Goal: Check status

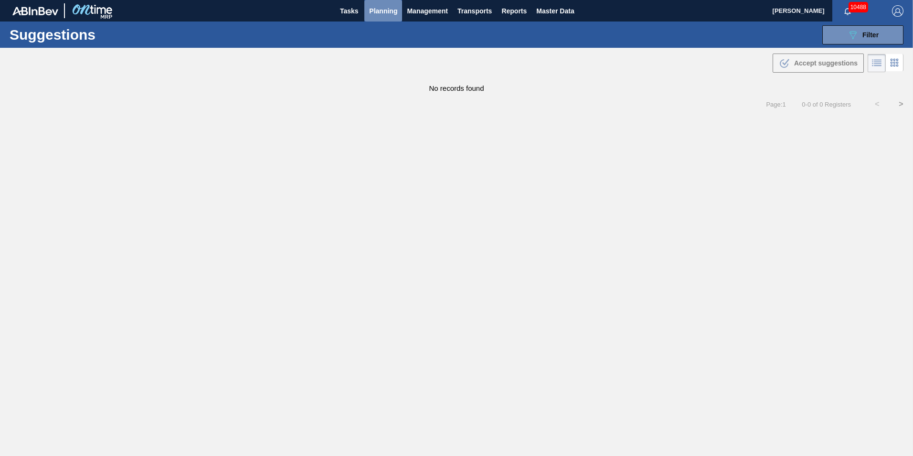
click at [385, 12] on span "Planning" at bounding box center [383, 10] width 28 height 11
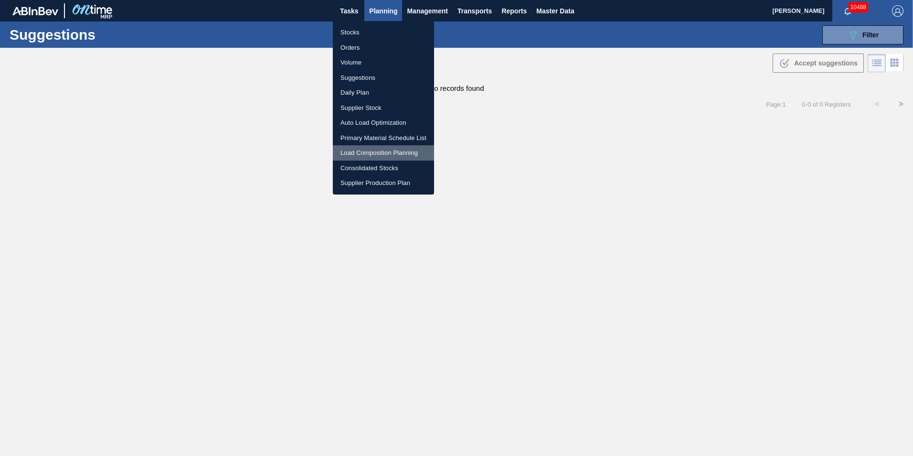
click at [376, 150] on li "Load Composition Planning" at bounding box center [383, 152] width 101 height 15
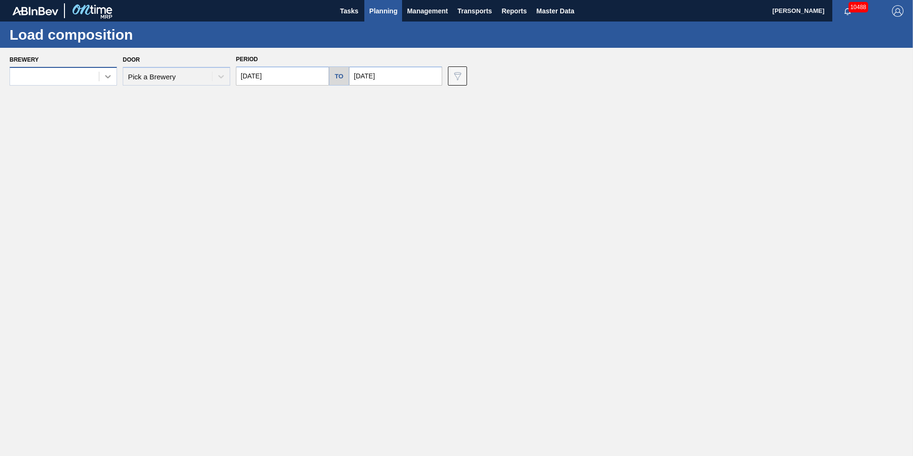
click at [109, 78] on icon at bounding box center [108, 77] width 10 height 10
click at [704, 125] on main "Tasks Planning Management Transports Reports Master Data [PERSON_NAME] 10488 Ma…" at bounding box center [456, 228] width 913 height 456
click at [105, 77] on icon at bounding box center [108, 77] width 10 height 10
click at [136, 53] on div "Door Pick a Brewery" at bounding box center [176, 69] width 107 height 32
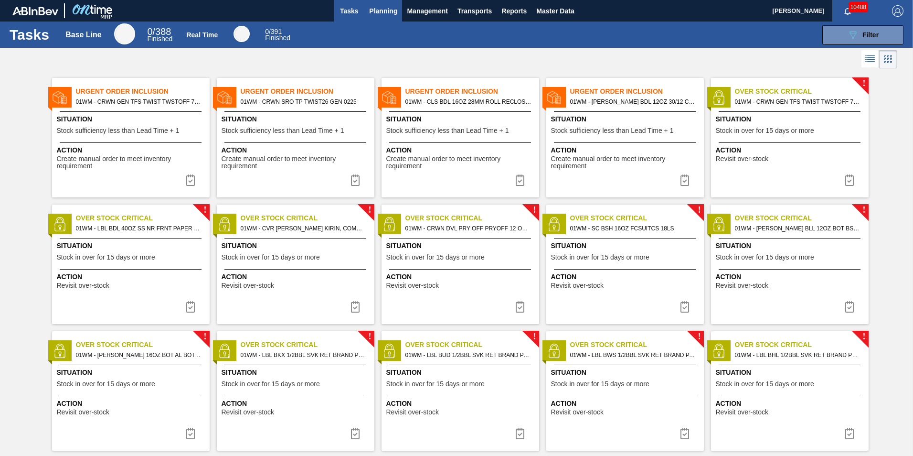
click at [381, 8] on span "Planning" at bounding box center [383, 10] width 28 height 11
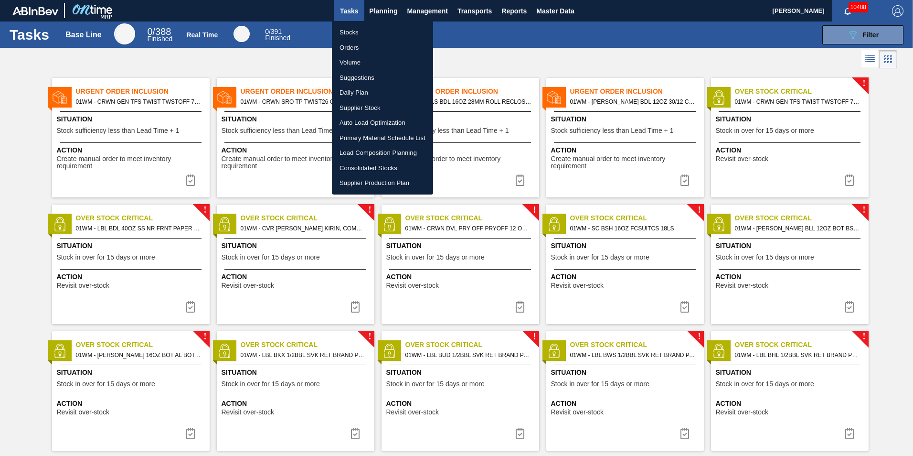
click at [372, 32] on li "Stocks" at bounding box center [382, 32] width 101 height 15
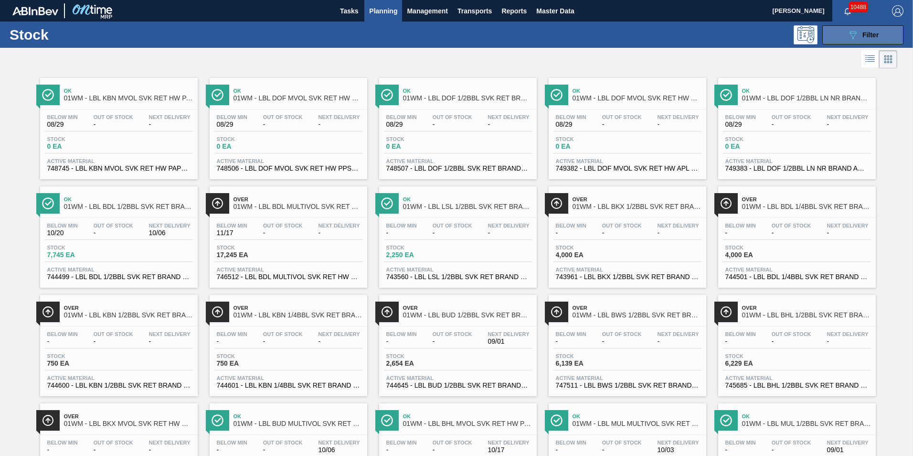
click at [875, 36] on span "Filter" at bounding box center [871, 35] width 16 height 8
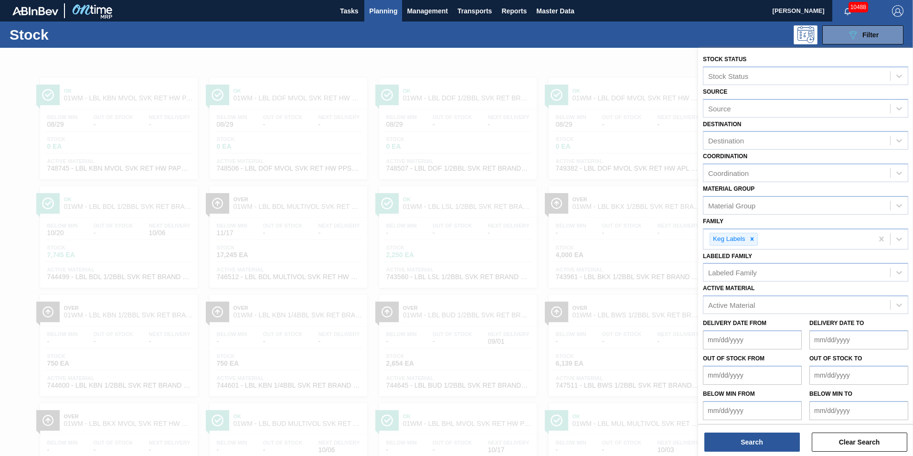
click at [651, 86] on div at bounding box center [456, 276] width 913 height 456
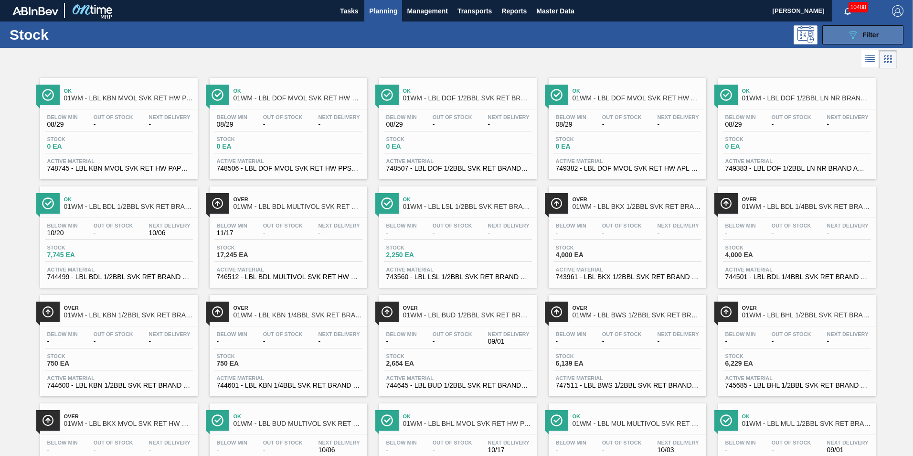
click at [880, 42] on button "089F7B8B-B2A5-4AFE-B5C0-19BA573D28AC Filter" at bounding box center [863, 34] width 81 height 19
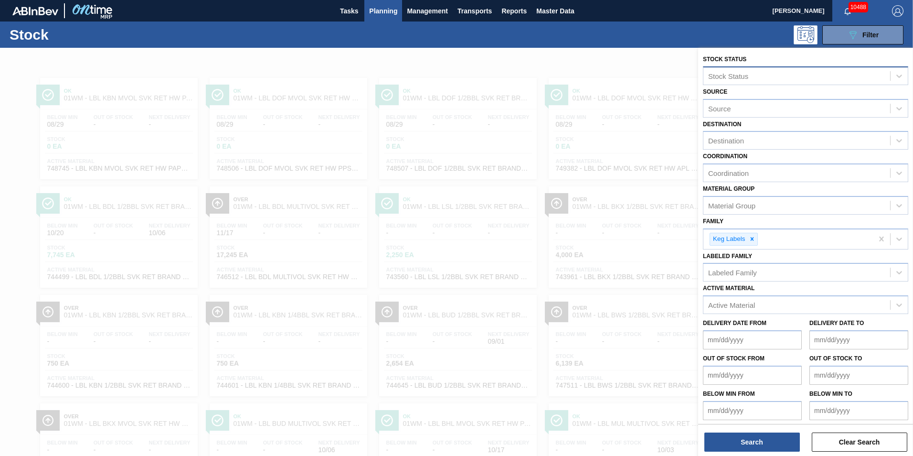
click at [793, 72] on div "Stock Status" at bounding box center [797, 76] width 187 height 14
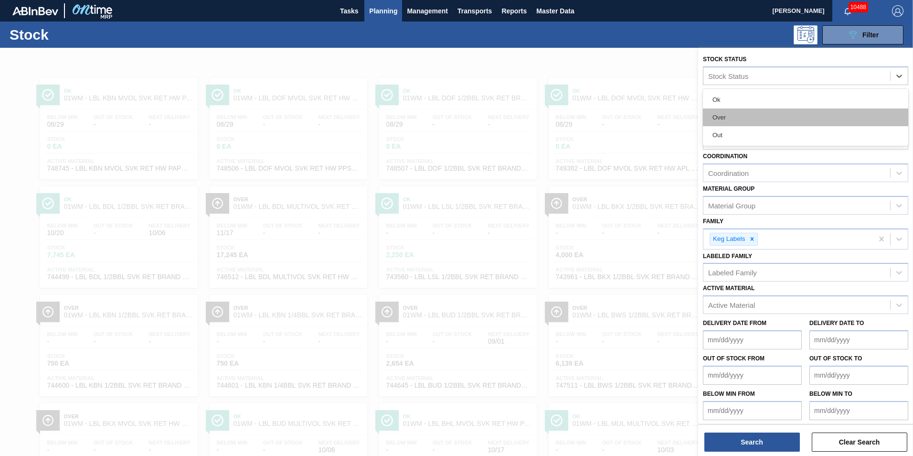
click at [767, 117] on div "Over" at bounding box center [805, 117] width 205 height 18
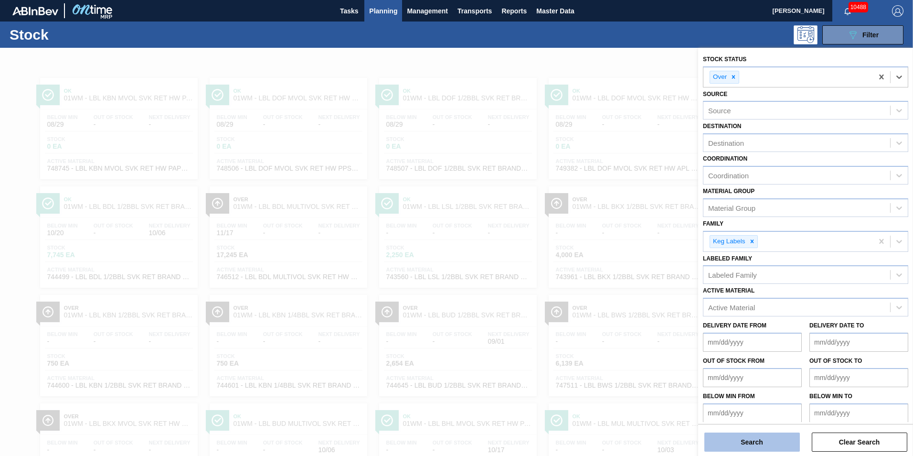
click at [759, 446] on button "Search" at bounding box center [753, 441] width 96 height 19
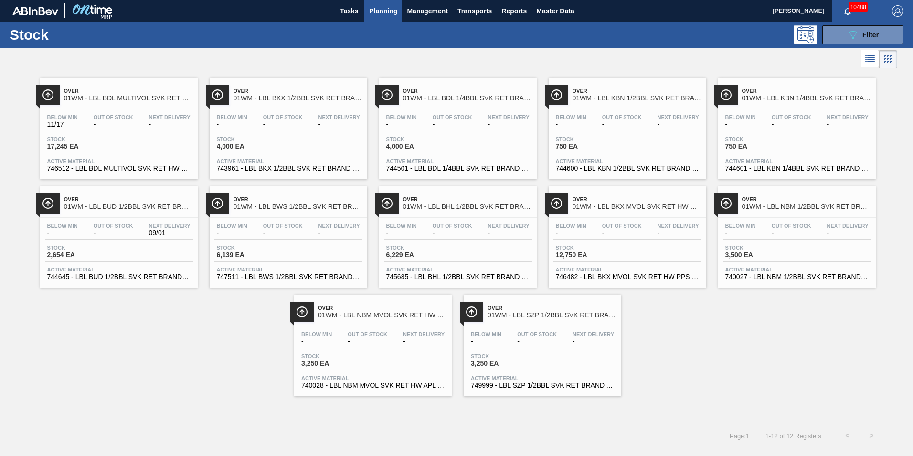
click at [681, 118] on span "Next Delivery" at bounding box center [679, 117] width 42 height 6
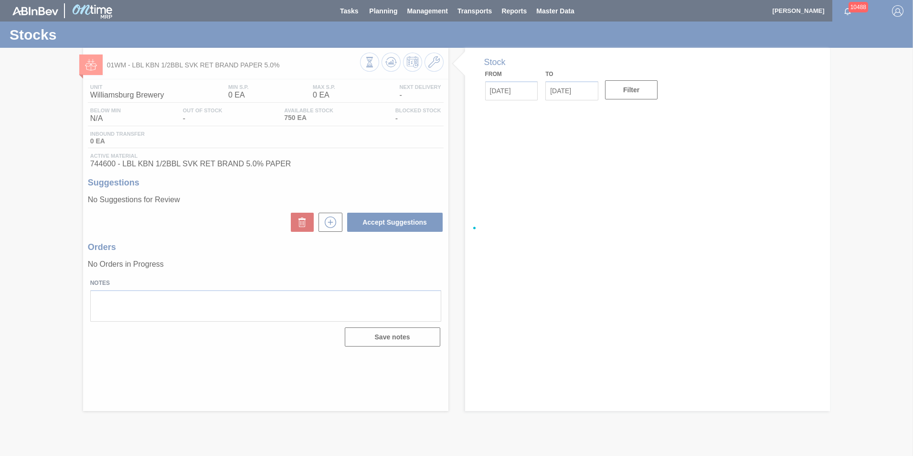
click at [394, 64] on div at bounding box center [456, 228] width 913 height 456
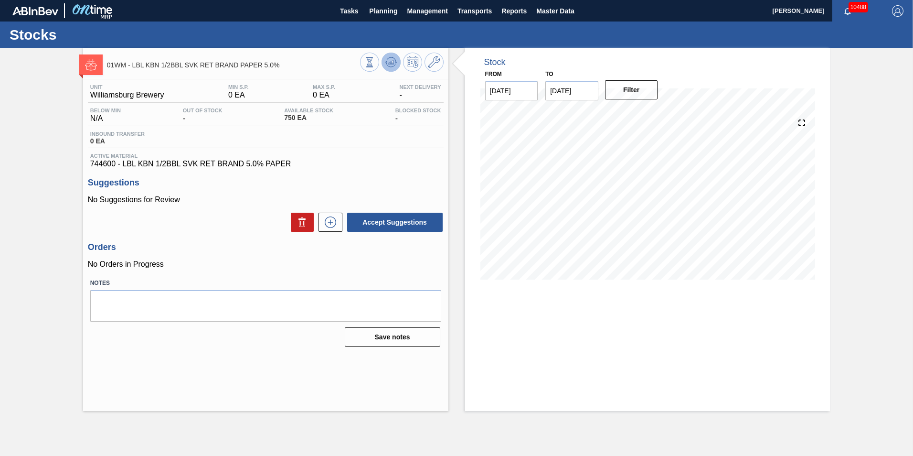
click at [375, 63] on icon at bounding box center [369, 62] width 11 height 11
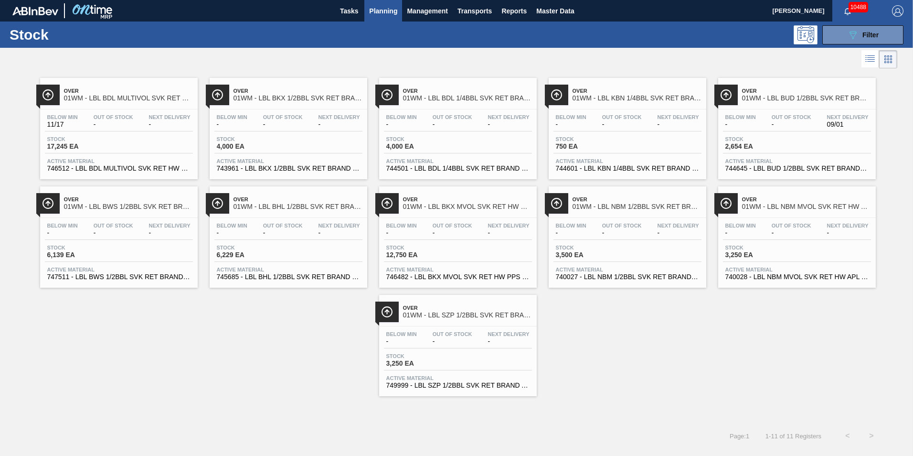
click at [603, 112] on div "Below Min - Out Of Stock - Next Delivery - Stock 750 EA Active Material 744601 …" at bounding box center [628, 141] width 158 height 65
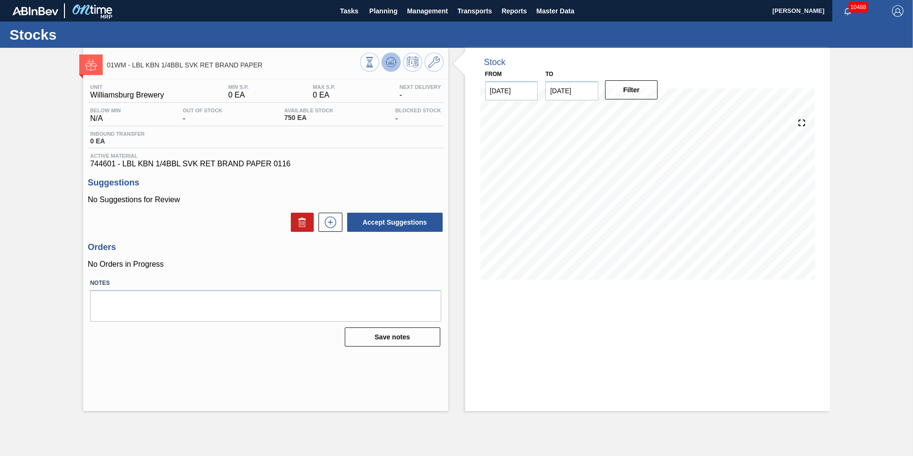
click at [383, 58] on button at bounding box center [391, 62] width 19 height 19
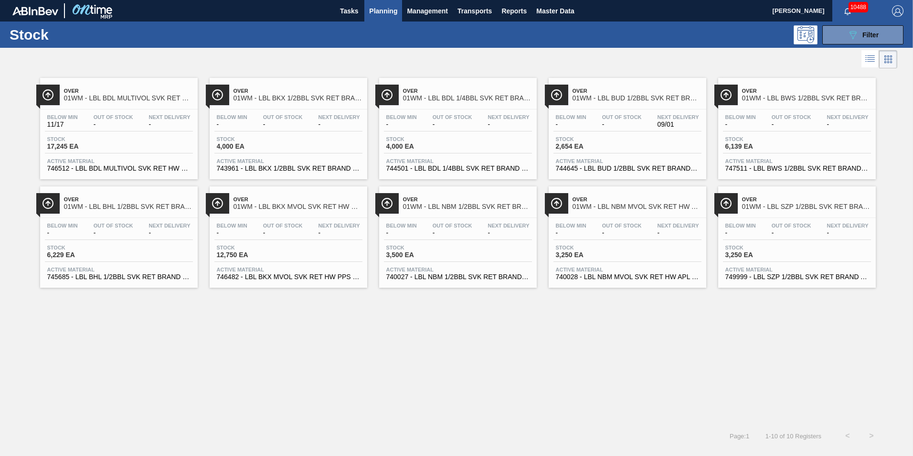
click at [620, 207] on span "01WM - LBL NBM MVOL SVK RET HW APL 0325 #3" at bounding box center [637, 206] width 129 height 7
